Goal: Task Accomplishment & Management: Use online tool/utility

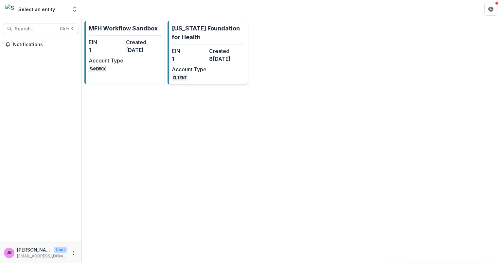
click at [212, 59] on dd "8[DATE]" at bounding box center [226, 59] width 35 height 8
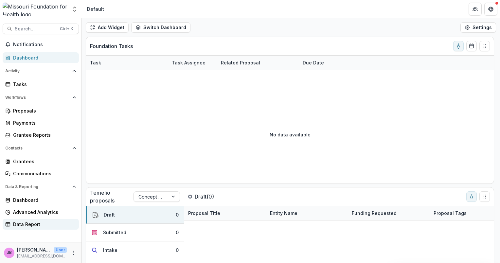
click at [32, 225] on div "Data Report" at bounding box center [43, 224] width 61 height 7
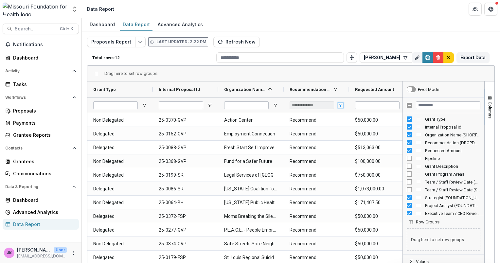
click at [341, 104] on span "Open Filter Menu" at bounding box center [340, 105] width 5 height 5
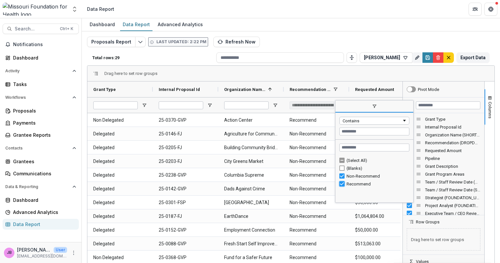
type input "**********"
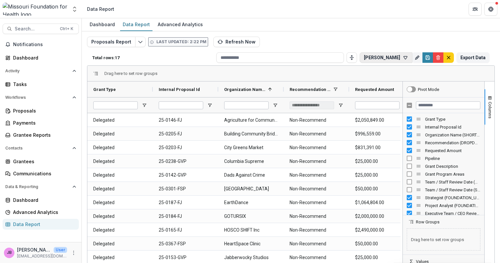
click at [384, 53] on button "[PERSON_NAME]" at bounding box center [386, 57] width 53 height 10
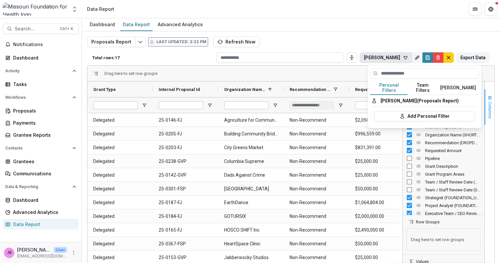
click at [489, 107] on span "Columns" at bounding box center [490, 110] width 5 height 17
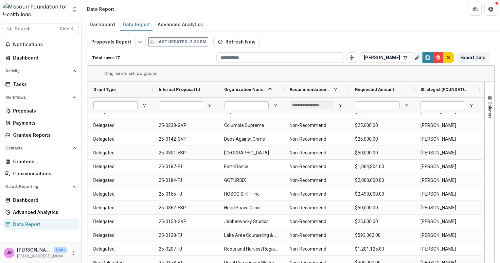
scroll to position [54, 0]
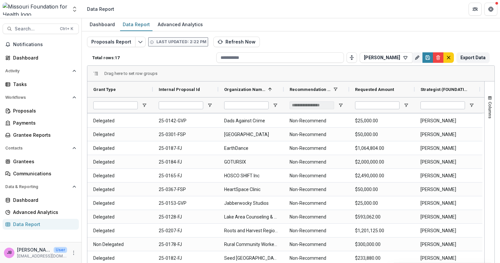
drag, startPoint x: 484, startPoint y: 212, endPoint x: 494, endPoint y: 220, distance: 13.0
click at [485, 235] on div "Columns" at bounding box center [490, 188] width 10 height 213
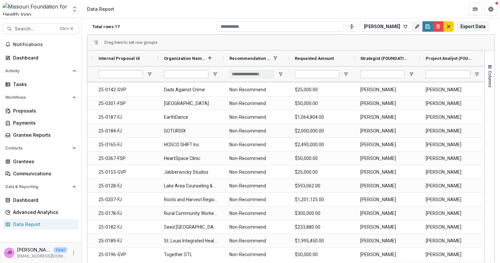
scroll to position [0, 0]
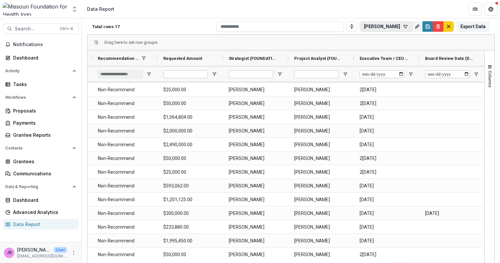
click at [386, 25] on button "[PERSON_NAME]" at bounding box center [386, 26] width 53 height 10
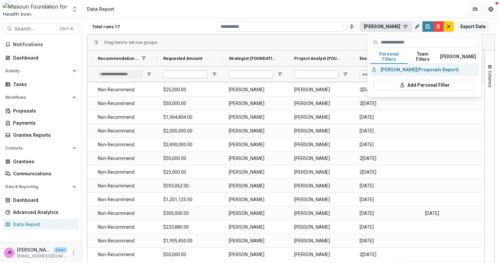
click at [394, 65] on button "[PERSON_NAME] (Proposals Report)" at bounding box center [424, 70] width 109 height 12
click at [307, 39] on div "Proposals Report Last updated: 2:22 PM Refresh Now Total rows: 17[PERSON_NAME]e…" at bounding box center [291, 127] width 408 height 242
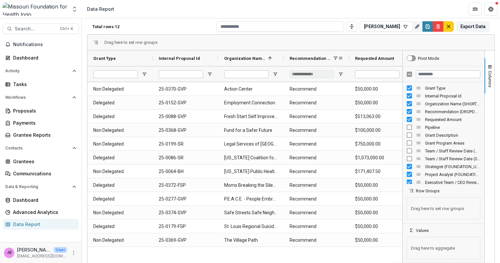
click at [334, 56] on span at bounding box center [335, 58] width 5 height 5
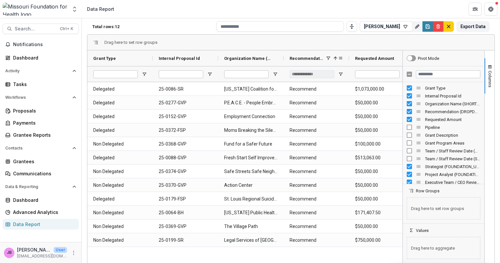
click at [334, 56] on span at bounding box center [335, 58] width 5 height 5
click at [330, 56] on span at bounding box center [328, 58] width 5 height 5
click at [342, 73] on span "Open Filter Menu" at bounding box center [340, 74] width 5 height 5
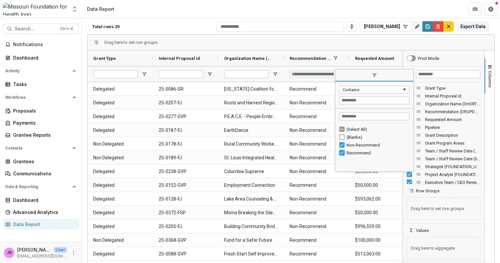
type input "**********"
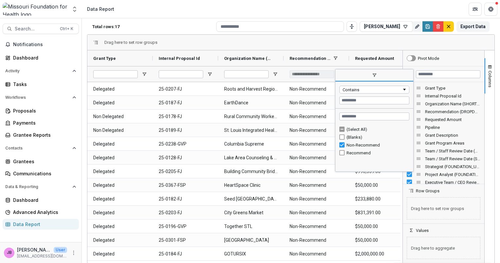
click at [351, 11] on header "Data Report" at bounding box center [291, 9] width 418 height 18
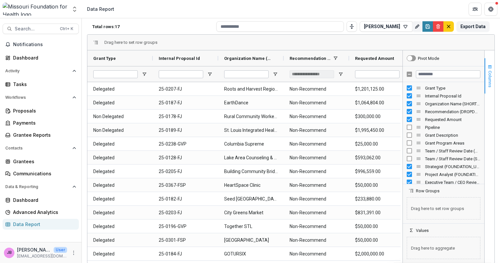
click at [488, 85] on span "Columns" at bounding box center [490, 79] width 5 height 17
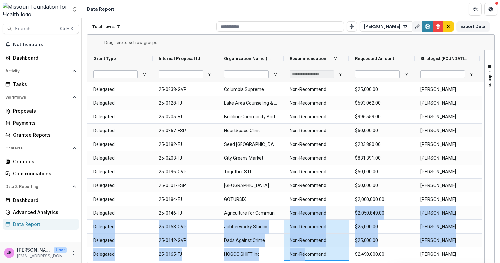
drag, startPoint x: 289, startPoint y: 261, endPoint x: 304, endPoint y: 256, distance: 15.7
click at [304, 256] on div "Delegated 25-0207-FJ Roots and Harvest Regional Food Hub Non-Recommend $1,201,1…" at bounding box center [447, 145] width 720 height 234
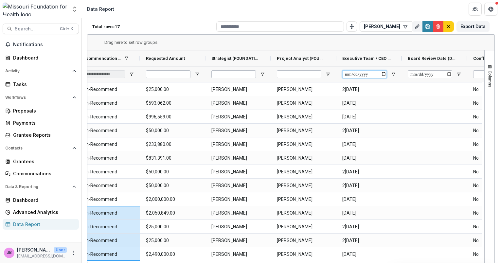
click at [385, 73] on input "Executive Team / CEO Review Date (DATE) Filter Input" at bounding box center [364, 74] width 45 height 8
type input "**********"
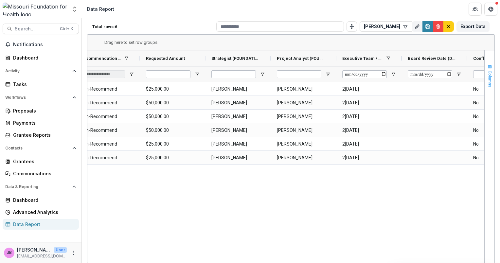
click at [489, 82] on span "Columns" at bounding box center [490, 79] width 5 height 17
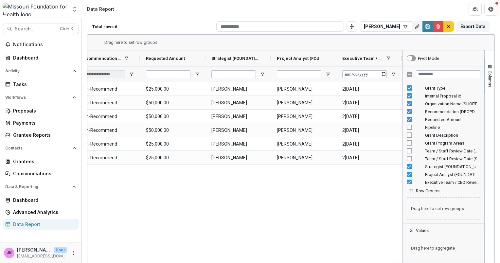
drag, startPoint x: 306, startPoint y: 260, endPoint x: 371, endPoint y: 205, distance: 85.0
click at [362, 212] on div "Columbia Supreme Non-Recommend $25,000.00 [PERSON_NAME] [PERSON_NAME] [DATE] He…" at bounding box center [244, 171] width 315 height 179
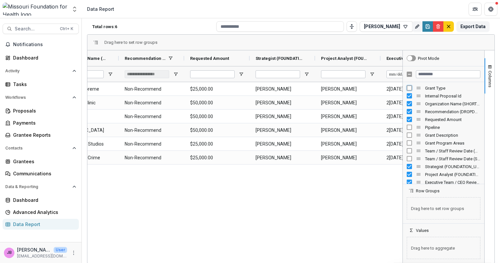
scroll to position [0, 64]
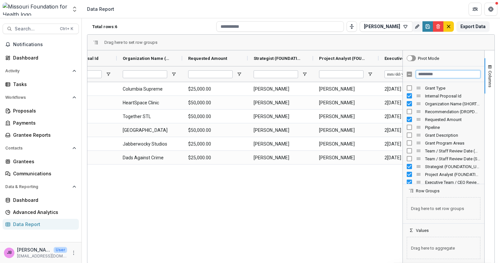
click at [434, 75] on input "Filter Columns Input" at bounding box center [448, 74] width 65 height 8
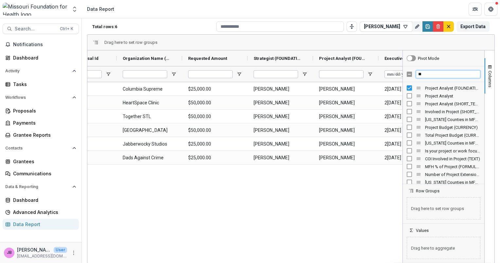
type input "*"
drag, startPoint x: 483, startPoint y: 143, endPoint x: 483, endPoint y: 151, distance: 7.9
click at [485, 151] on div "Columns" at bounding box center [490, 156] width 10 height 213
click at [452, 75] on input "********" at bounding box center [448, 74] width 65 height 8
type input "*"
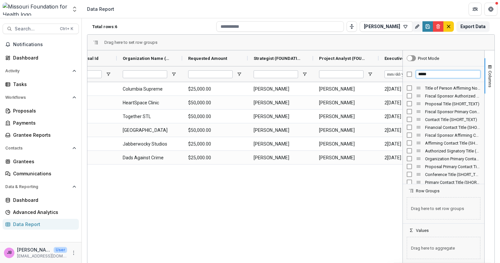
type input "*****"
click at [490, 78] on span "Columns" at bounding box center [490, 79] width 5 height 17
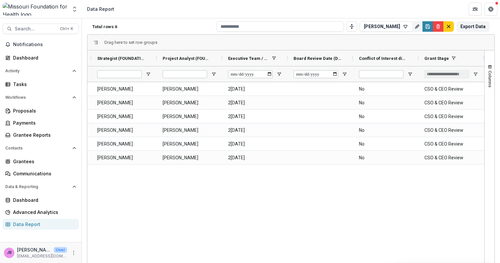
scroll to position [0, 77]
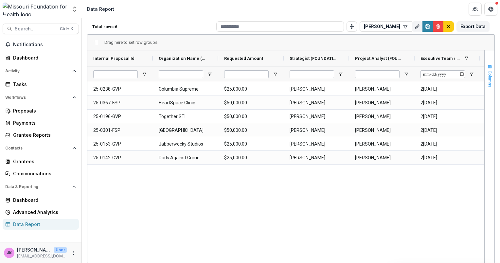
click at [489, 76] on span "Columns" at bounding box center [490, 79] width 5 height 17
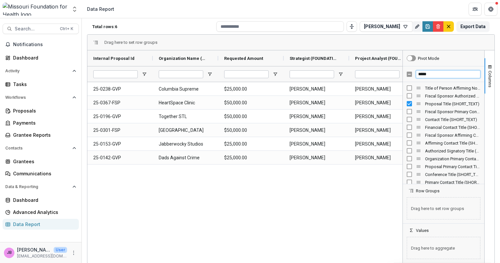
click at [437, 76] on input "*****" at bounding box center [448, 74] width 65 height 8
type input "*"
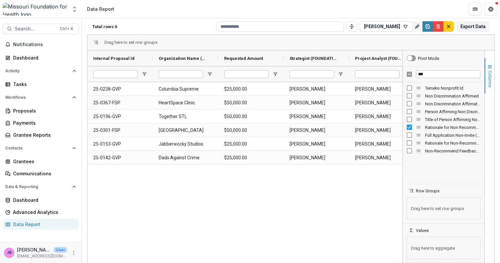
click at [488, 81] on span "Columns" at bounding box center [490, 79] width 5 height 17
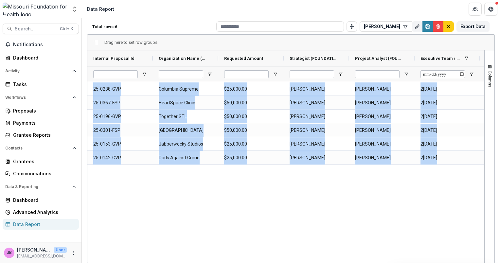
drag, startPoint x: 305, startPoint y: 261, endPoint x: 335, endPoint y: 261, distance: 29.1
click at [335, 261] on div "Internal Proposal Id Organization Name (SHORT_TEXT) Requested Amount" at bounding box center [285, 156] width 397 height 213
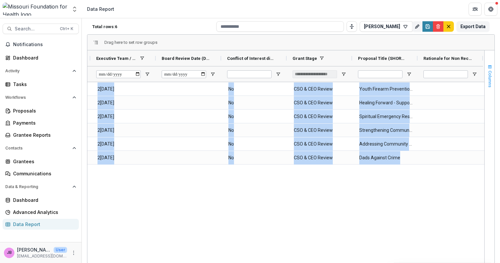
click at [489, 86] on span "Columns" at bounding box center [490, 79] width 5 height 17
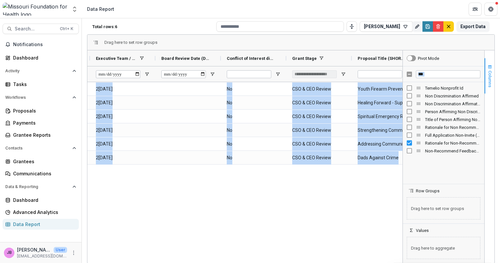
click at [489, 82] on span "Columns" at bounding box center [490, 79] width 5 height 17
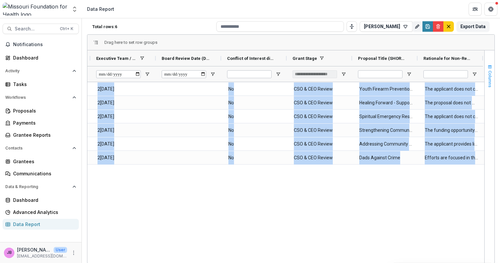
click at [488, 83] on span "Columns" at bounding box center [490, 79] width 5 height 17
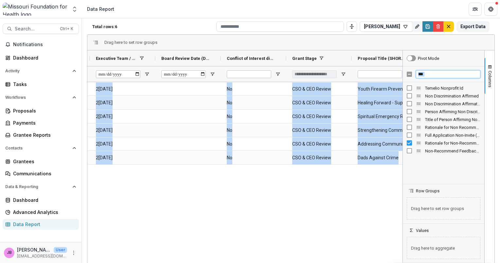
click at [451, 73] on input "***" at bounding box center [448, 74] width 65 height 8
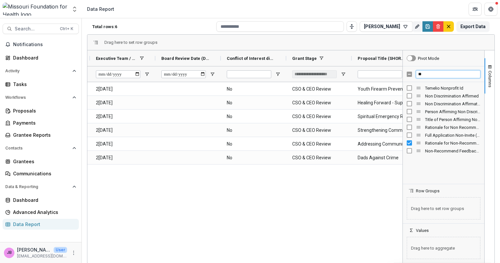
type input "*"
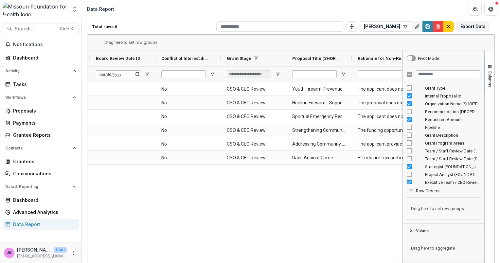
click at [407, 182] on div at bounding box center [444, 183] width 78 height 2
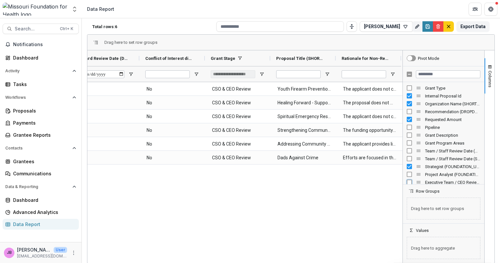
scroll to position [0, 275]
drag, startPoint x: 483, startPoint y: 86, endPoint x: 482, endPoint y: 100, distance: 14.1
click at [482, 100] on div "Columns Pivot Mode Grant Type Internal Proposal Id Organization Name (SHORT_TEX…" at bounding box center [449, 156] width 92 height 213
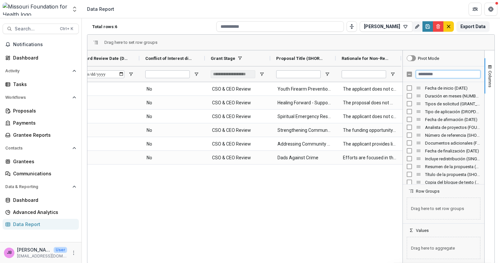
click at [456, 70] on input "Filter Columns Input" at bounding box center [448, 74] width 65 height 8
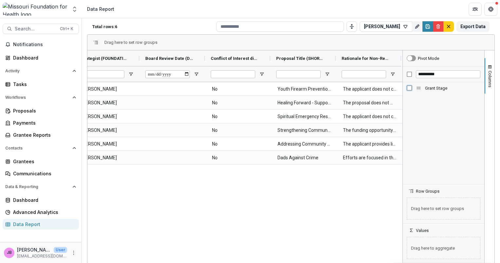
scroll to position [0, 210]
click at [445, 74] on input "**********" at bounding box center [448, 74] width 65 height 8
type input "*"
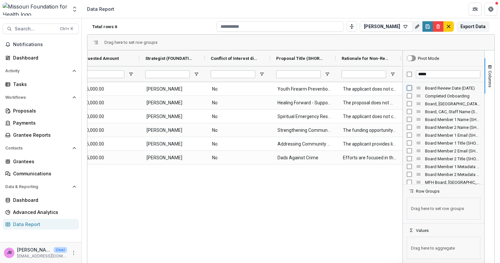
scroll to position [0, 144]
click at [489, 78] on span "Columns" at bounding box center [490, 79] width 5 height 17
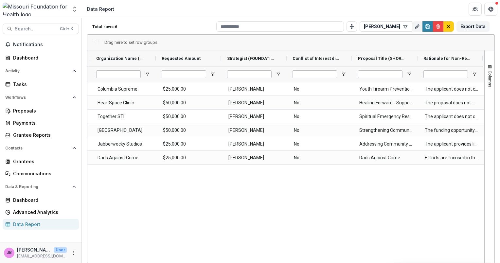
drag, startPoint x: 350, startPoint y: 259, endPoint x: 264, endPoint y: 261, distance: 86.1
click at [251, 256] on div "25-0238-GVP Columbia Supreme $25,000.00 [PERSON_NAME] No Youth Firearm Preventi…" at bounding box center [285, 171] width 397 height 179
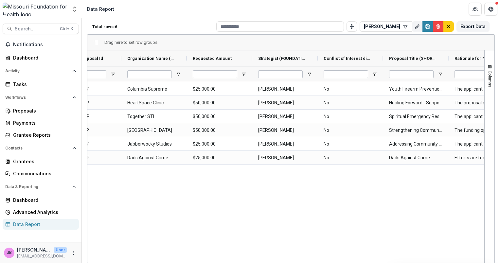
scroll to position [0, 0]
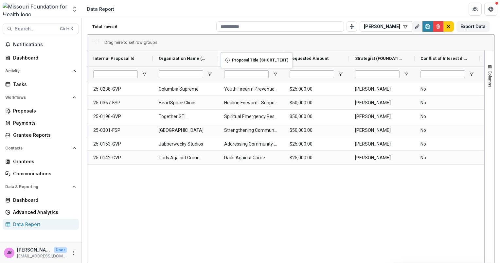
drag, startPoint x: 440, startPoint y: 58, endPoint x: 217, endPoint y: 54, distance: 223.0
drag, startPoint x: 184, startPoint y: 54, endPoint x: 218, endPoint y: 56, distance: 33.8
drag, startPoint x: 174, startPoint y: 56, endPoint x: 249, endPoint y: 59, distance: 74.7
click at [488, 80] on span "Columns" at bounding box center [490, 79] width 5 height 17
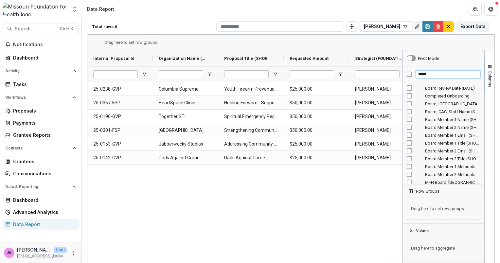
click at [455, 72] on input "*****" at bounding box center [448, 74] width 65 height 8
type input "*"
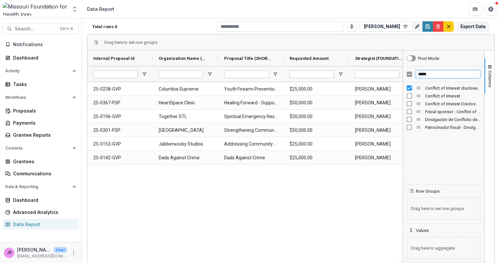
type input "*****"
click at [488, 79] on span "Columns" at bounding box center [490, 79] width 5 height 17
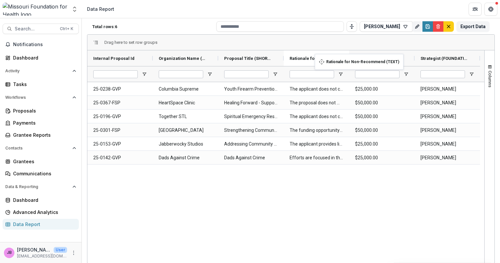
drag, startPoint x: 448, startPoint y: 60, endPoint x: 318, endPoint y: 58, distance: 129.3
click at [427, 27] on icon "Save" at bounding box center [427, 26] width 5 height 5
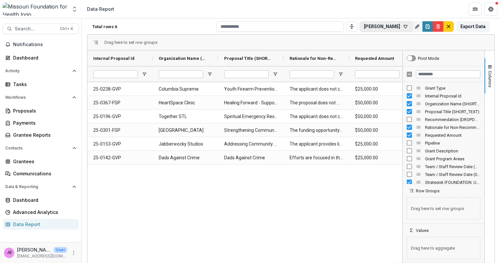
click at [404, 26] on icon "button" at bounding box center [405, 26] width 5 height 5
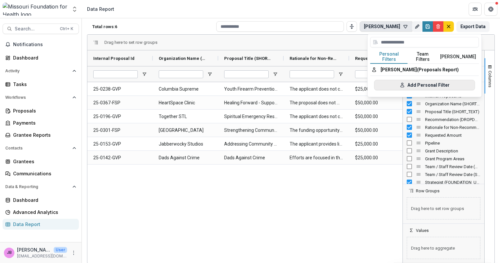
click at [418, 81] on button "Add Personal Filter" at bounding box center [424, 85] width 101 height 10
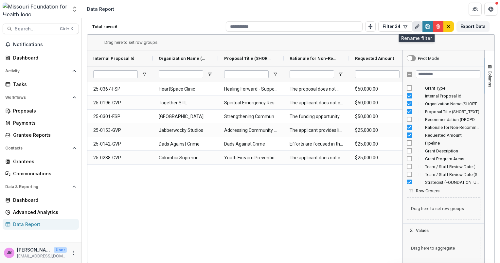
click at [416, 27] on icon "Rename" at bounding box center [417, 26] width 5 height 5
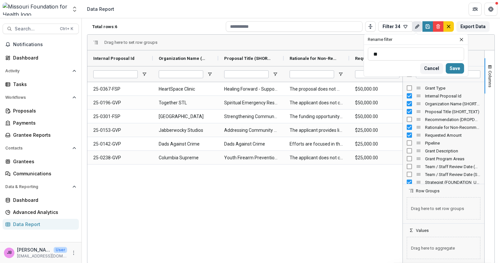
type input "*"
type input "**********"
click at [455, 70] on button "Save" at bounding box center [455, 68] width 18 height 10
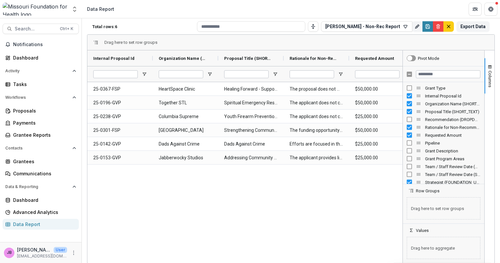
click at [406, 28] on icon "button" at bounding box center [405, 26] width 5 height 5
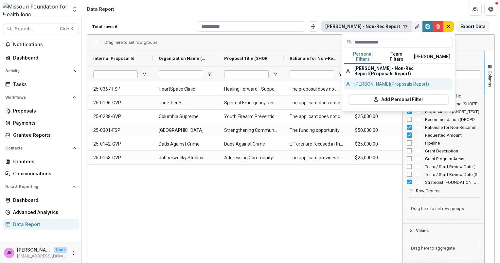
click at [393, 78] on button "[PERSON_NAME] (Proposals Report)" at bounding box center [398, 84] width 109 height 12
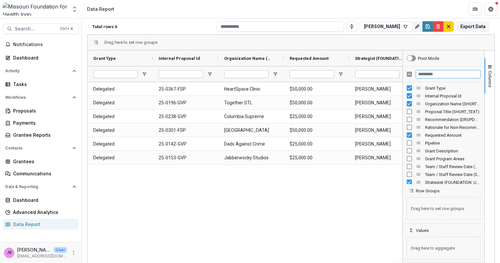
click at [444, 73] on input "Filter Columns Input" at bounding box center [448, 74] width 65 height 8
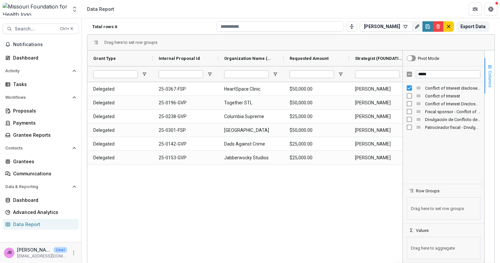
click at [490, 75] on span "Columns" at bounding box center [490, 79] width 5 height 17
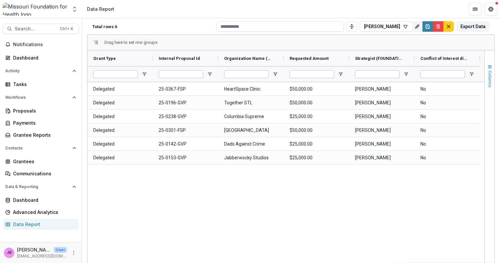
click at [489, 83] on span "Columns" at bounding box center [490, 79] width 5 height 17
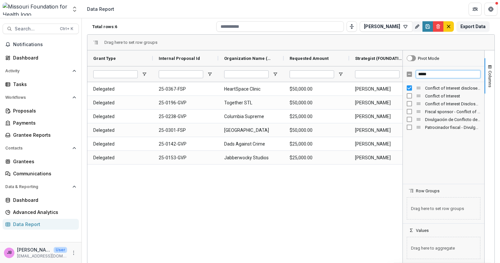
click at [444, 74] on input "*****" at bounding box center [448, 74] width 65 height 8
type input "*"
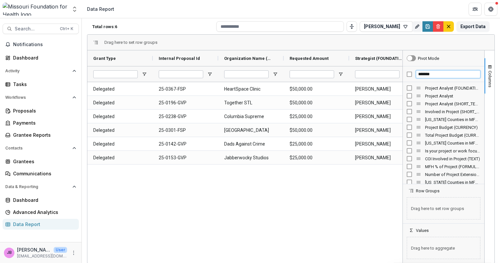
type input "*******"
click at [490, 79] on span "Columns" at bounding box center [490, 79] width 5 height 17
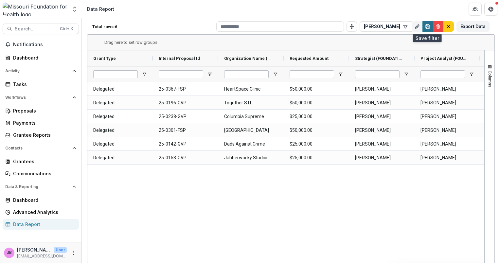
click at [426, 26] on icon "Save" at bounding box center [427, 26] width 5 height 5
click at [395, 25] on div "Proposals Report Last updated: 2:22 PM Refresh Now Total rows: 6[PERSON_NAME] F…" at bounding box center [291, 127] width 408 height 242
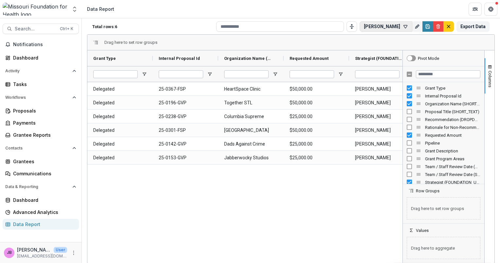
click at [406, 28] on icon "button" at bounding box center [405, 26] width 5 height 5
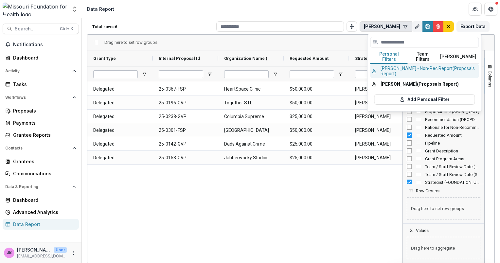
click at [395, 64] on button "[PERSON_NAME] - Non-Rec Report (Proposals Report)" at bounding box center [424, 71] width 109 height 14
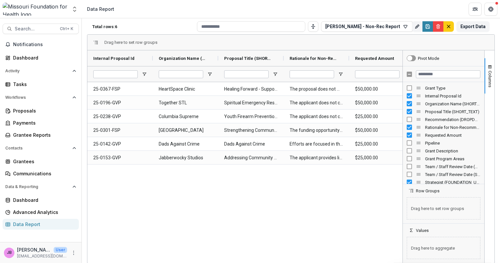
click at [462, 46] on div "Drag here to set row groups" at bounding box center [290, 43] width 407 height 16
click at [489, 80] on span "Columns" at bounding box center [490, 79] width 5 height 17
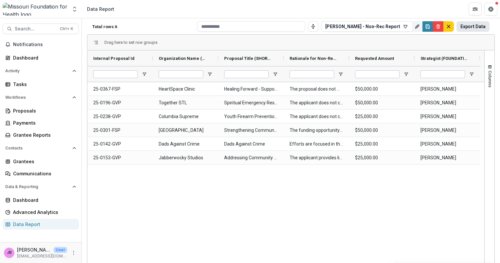
click at [471, 27] on button "Export Data" at bounding box center [473, 26] width 33 height 10
click at [407, 220] on div "25-0367-FSP HeartSpace Clinic Healing Forward - Supporting Homeless Youth and T…" at bounding box center [285, 172] width 397 height 181
